Goal: Navigation & Orientation: Find specific page/section

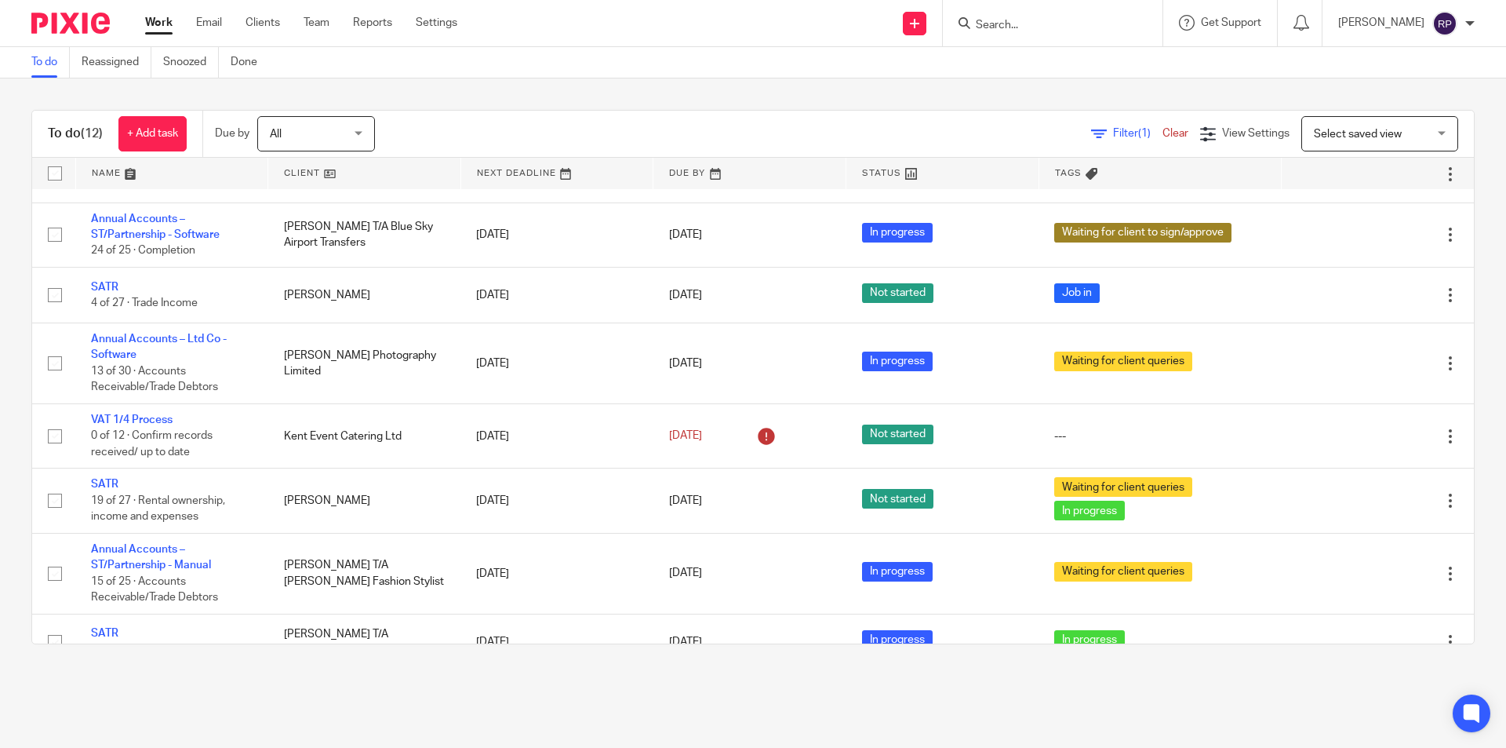
scroll to position [326, 0]
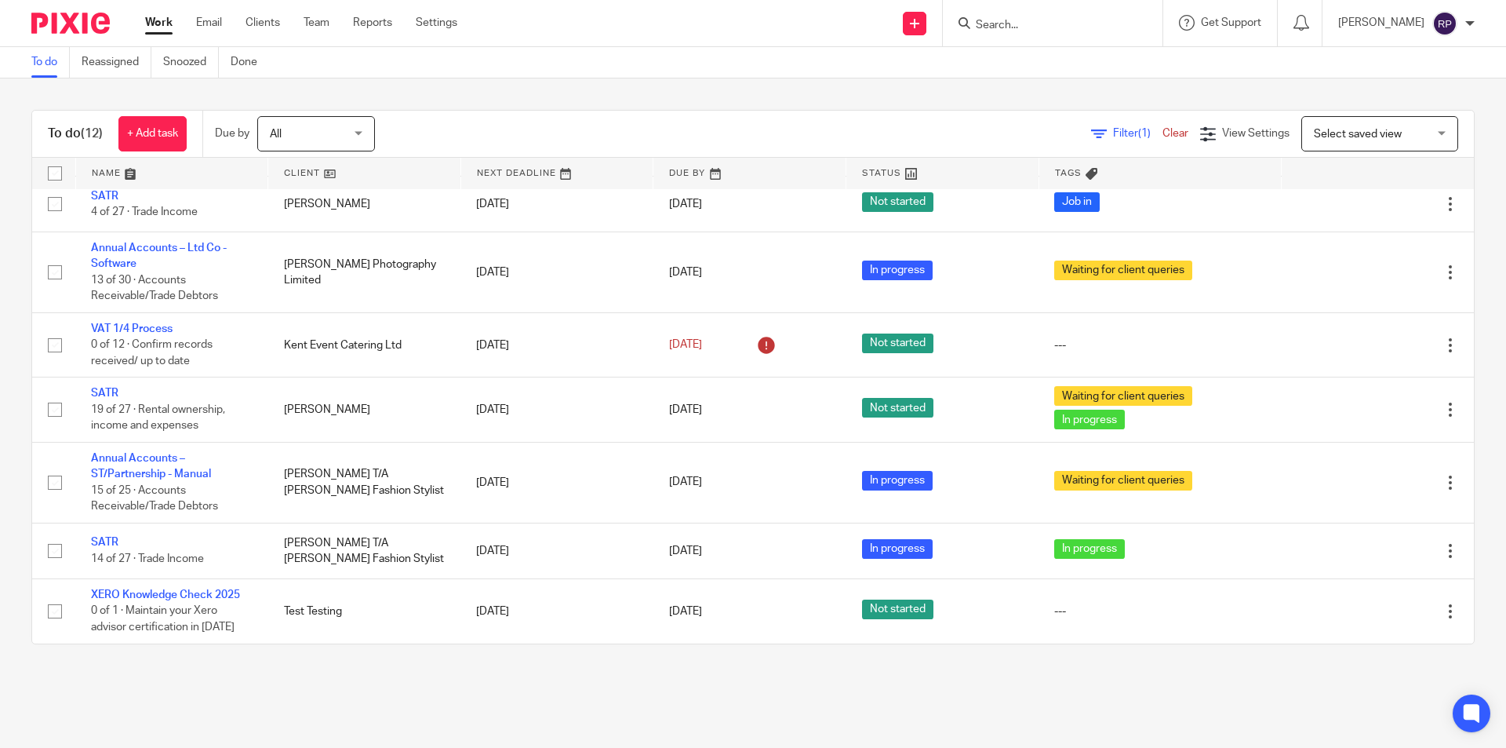
click at [165, 25] on link "Work" at bounding box center [158, 23] width 27 height 16
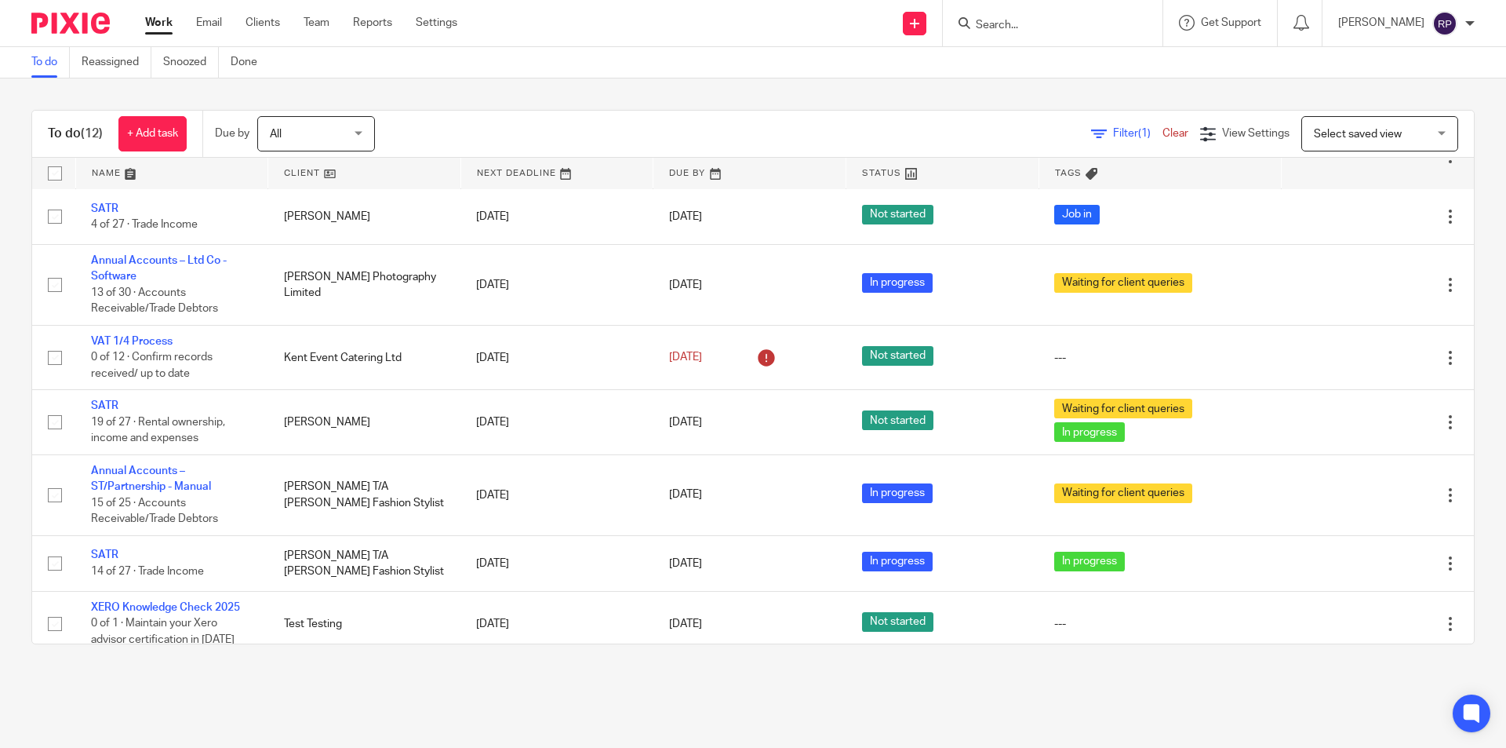
scroll to position [326, 0]
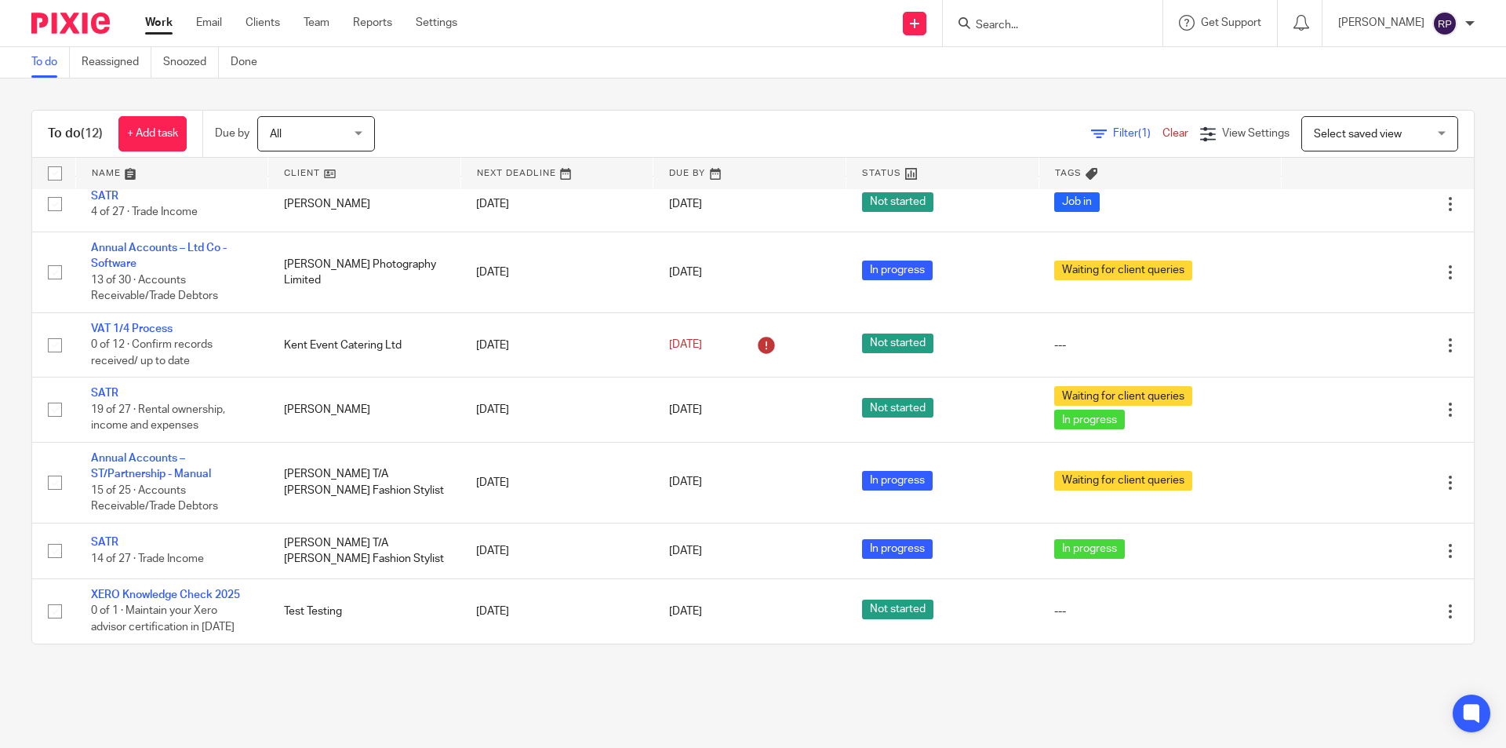
click at [158, 27] on link "Work" at bounding box center [158, 23] width 27 height 16
